Goal: Information Seeking & Learning: Learn about a topic

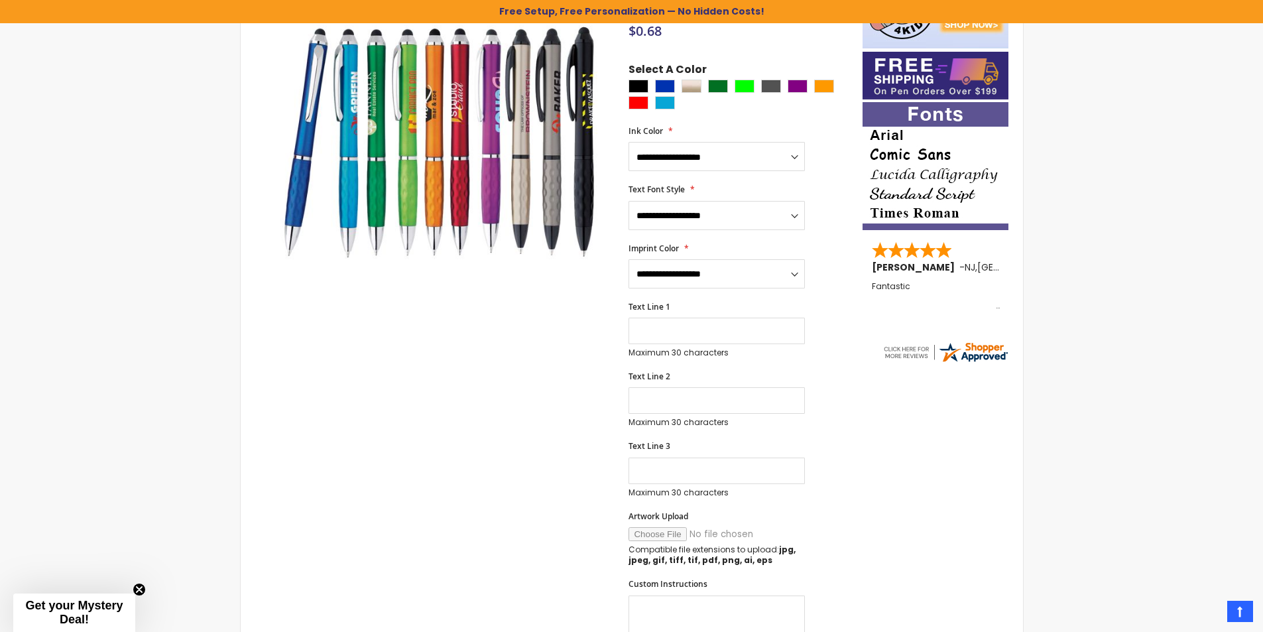
scroll to position [90, 0]
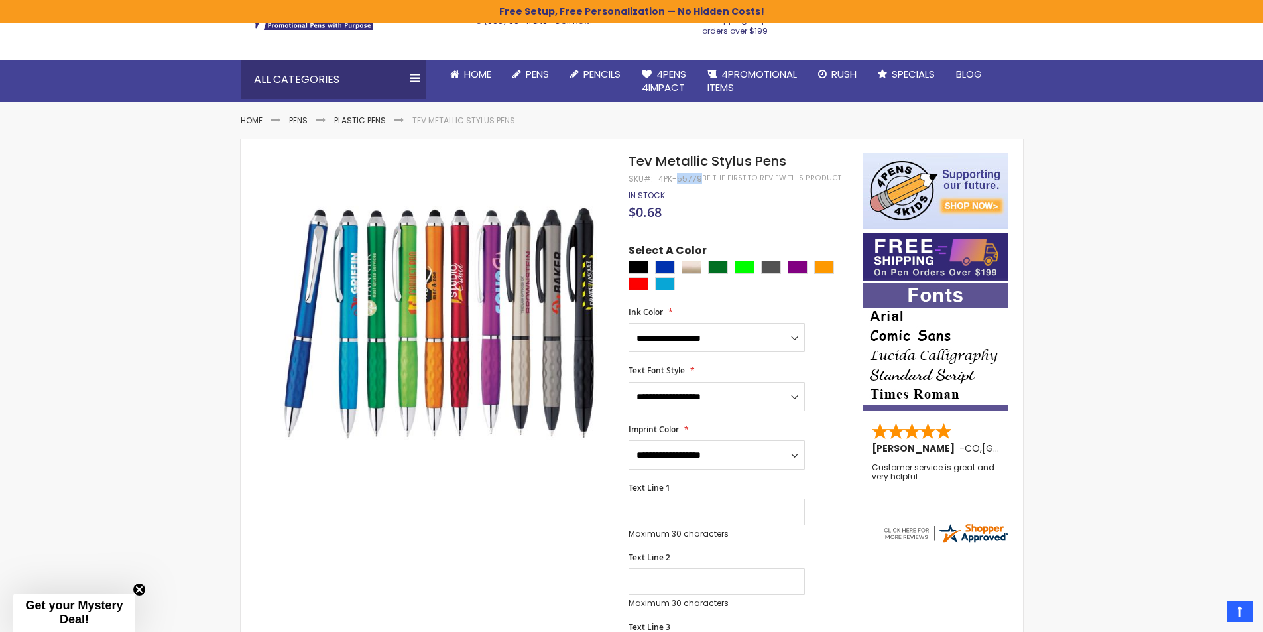
drag, startPoint x: 698, startPoint y: 180, endPoint x: 678, endPoint y: 176, distance: 20.2
click at [678, 176] on div "4PK-55779" at bounding box center [681, 179] width 44 height 11
copy div "55779"
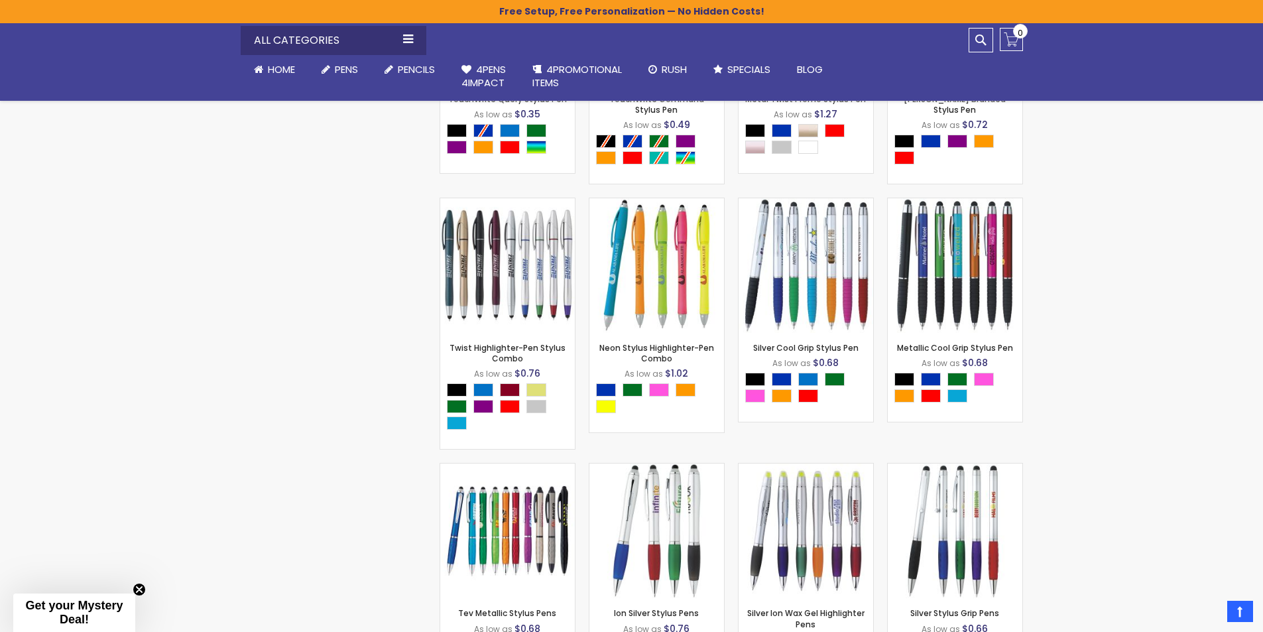
scroll to position [3382, 0]
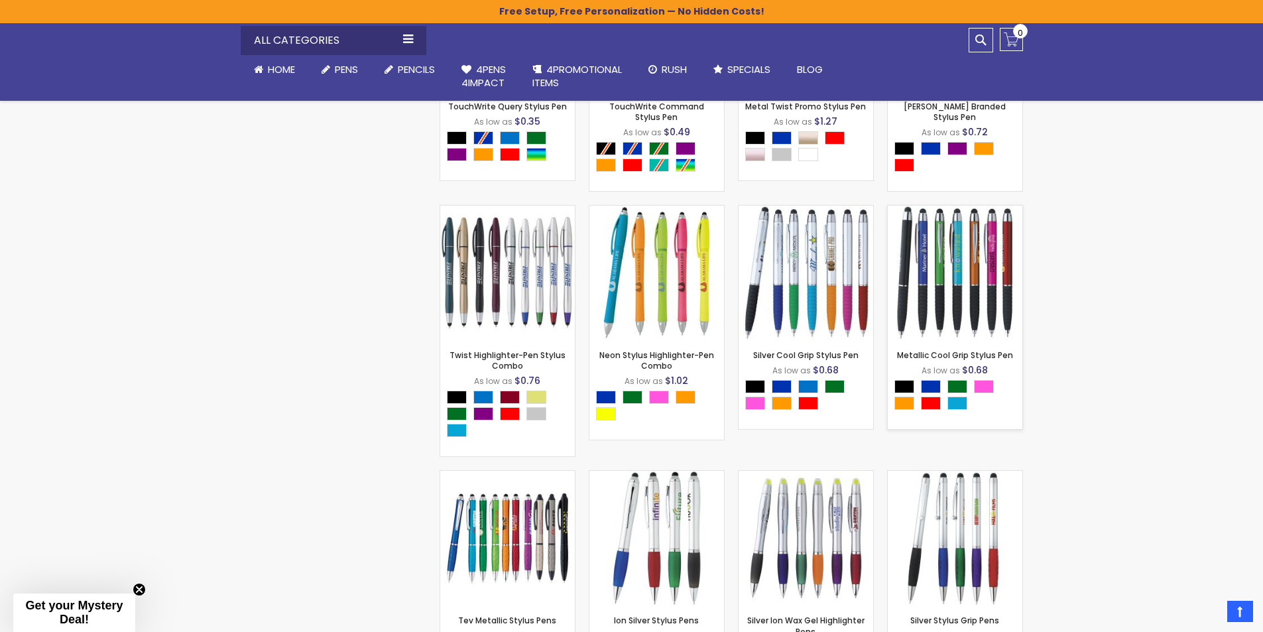
click at [950, 261] on img at bounding box center [955, 273] width 135 height 135
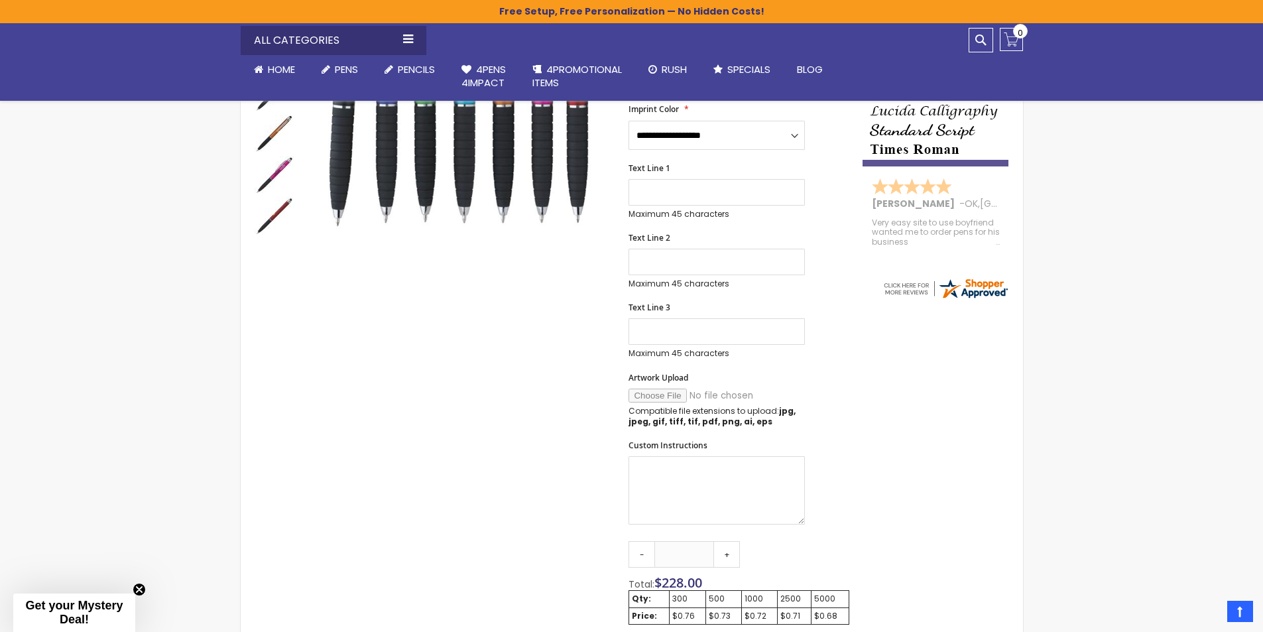
scroll to position [133, 0]
